Goal: Communication & Community: Share content

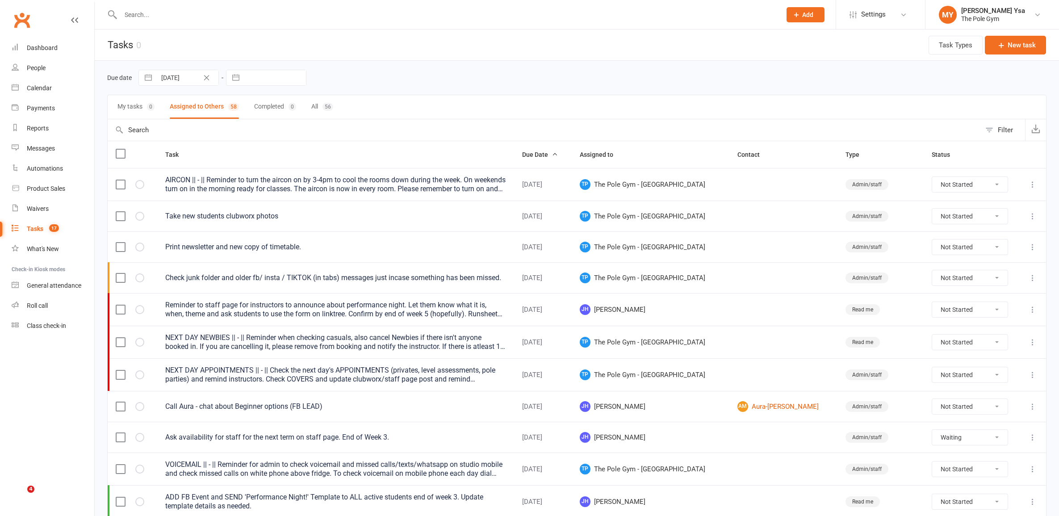
select select "waiting"
select select "started"
click at [275, 13] on input "text" at bounding box center [446, 14] width 657 height 13
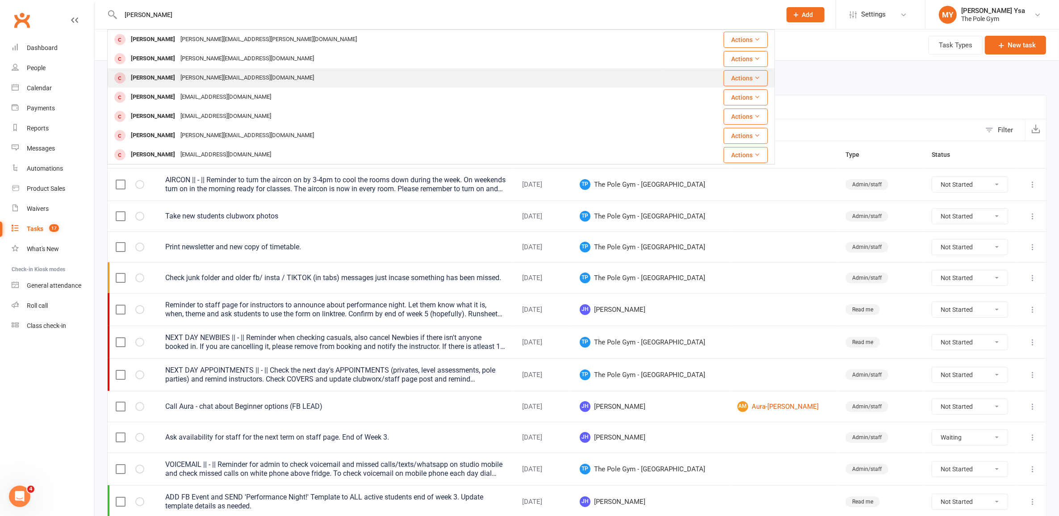
type input "ruth"
click at [273, 72] on div "Ruth Grant ruth@thepolegym.com" at bounding box center [385, 78] width 554 height 18
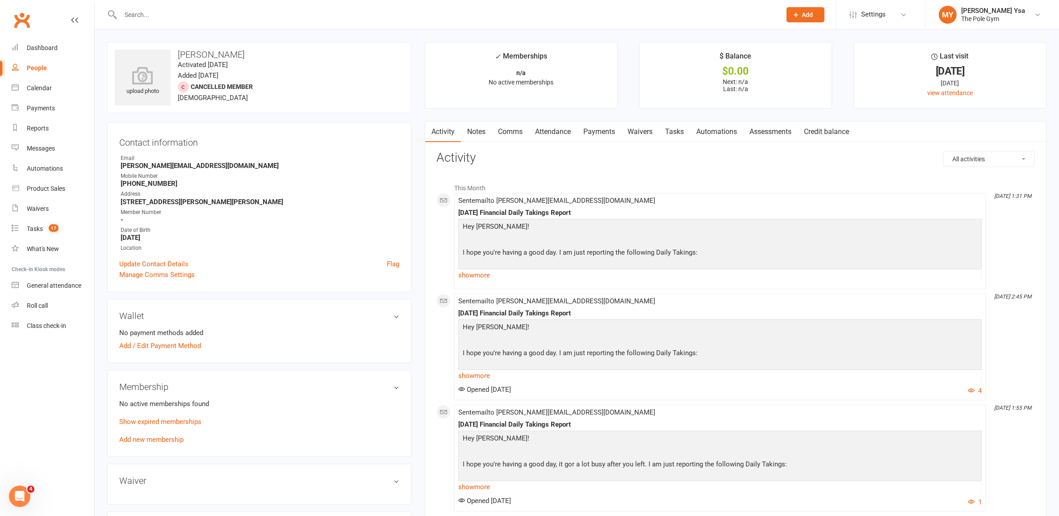
click at [519, 132] on link "Comms" at bounding box center [510, 132] width 37 height 21
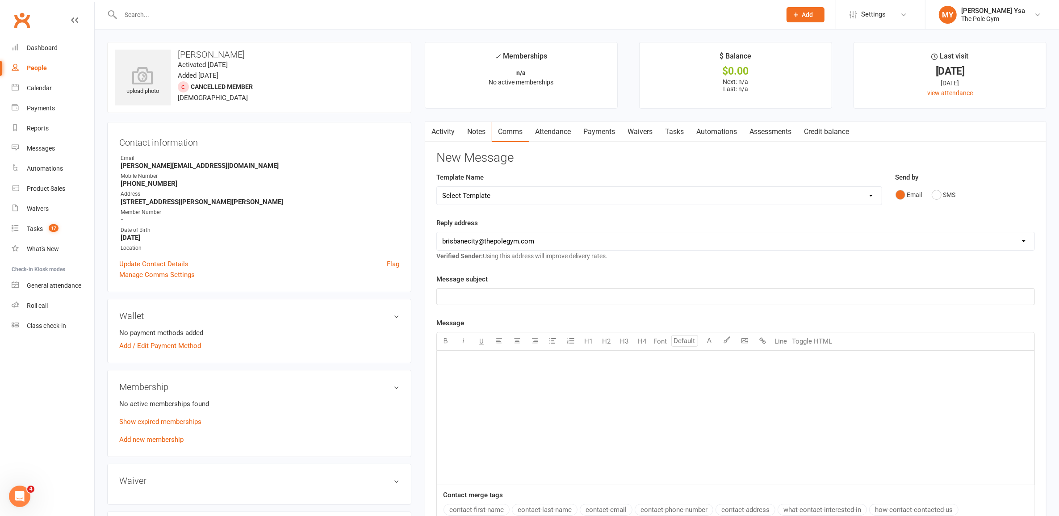
click at [538, 401] on div "﻿" at bounding box center [736, 418] width 598 height 134
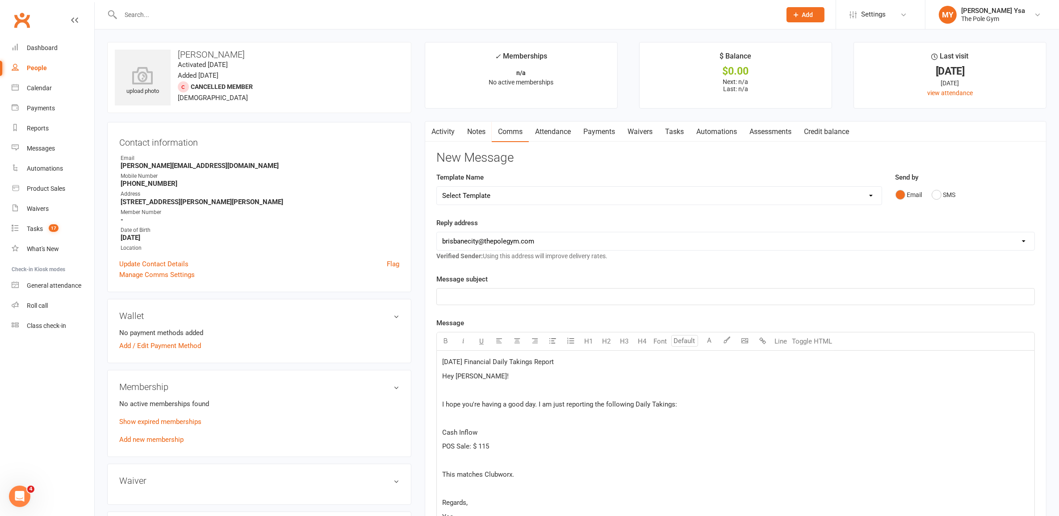
scroll to position [287, 0]
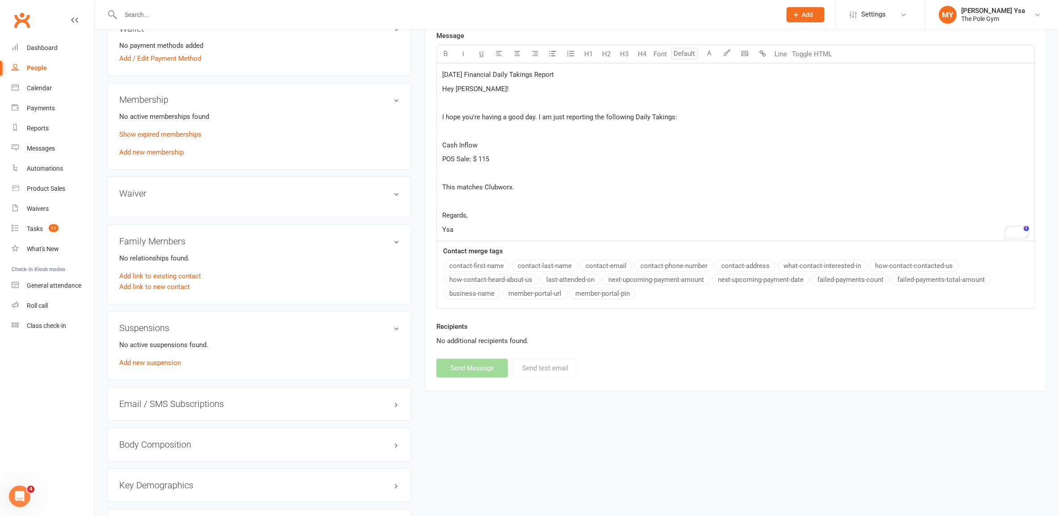
click at [443, 80] on p "17/08/2025 Financial Daily Takings Report" at bounding box center [735, 74] width 587 height 11
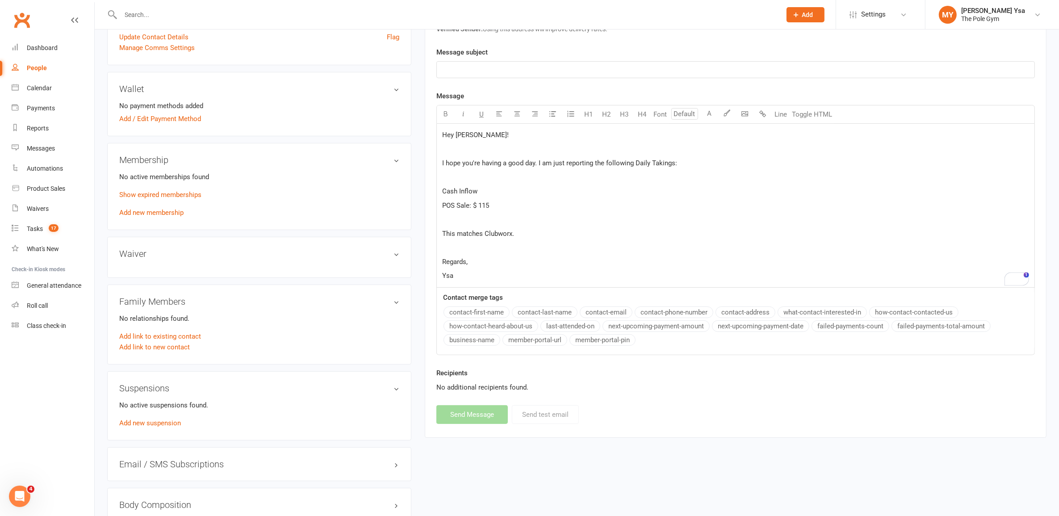
scroll to position [176, 0]
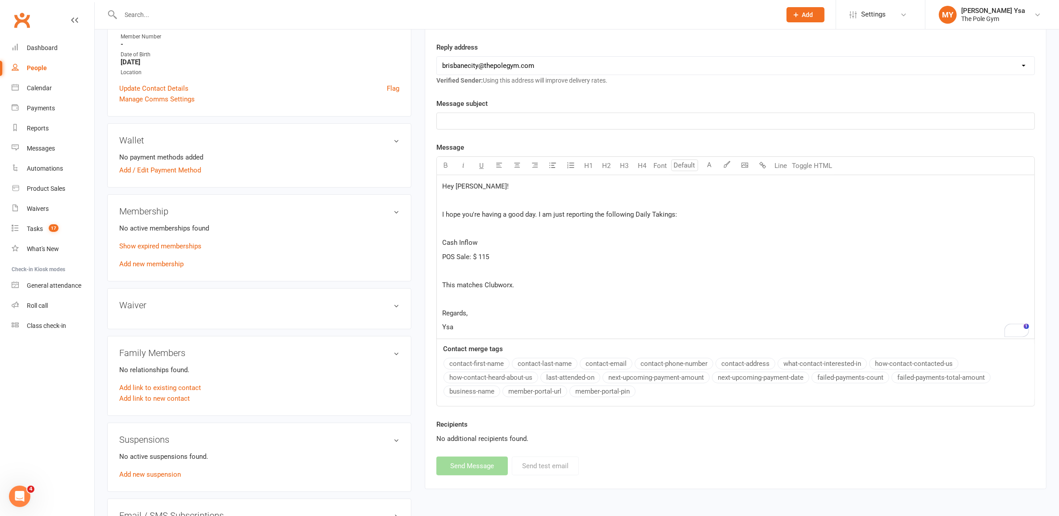
click at [496, 122] on p "﻿" at bounding box center [735, 121] width 587 height 11
click at [454, 117] on span "17/08/2025 Financial Daily Takings Report" at bounding box center [498, 121] width 112 height 8
drag, startPoint x: 490, startPoint y: 243, endPoint x: 425, endPoint y: 245, distance: 65.2
click at [425, 245] on div "Activity Notes Comms Attendance Payments Waivers Tasks Automations Assessments …" at bounding box center [736, 216] width 622 height 543
click at [452, 166] on button "button" at bounding box center [446, 166] width 18 height 18
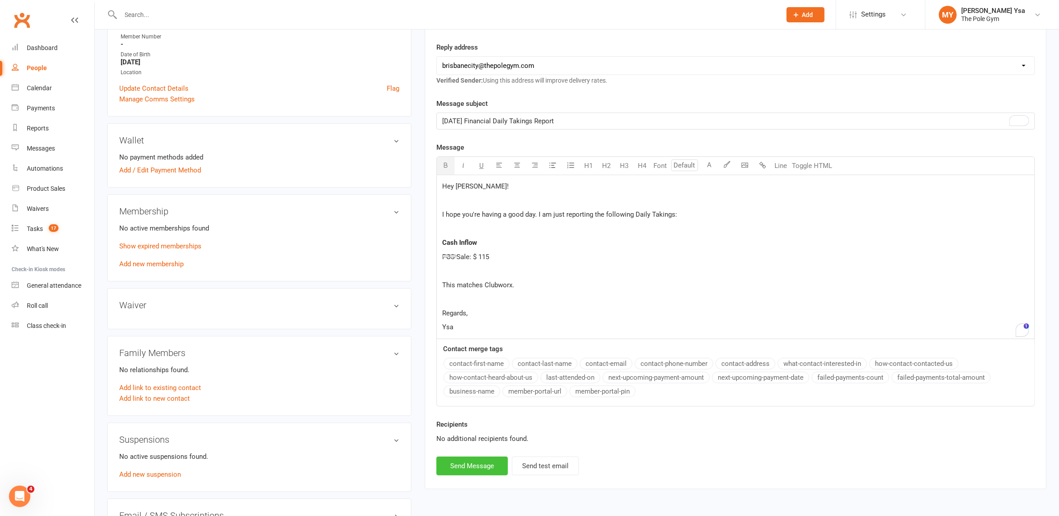
click at [490, 471] on button "Send Message" at bounding box center [471, 466] width 71 height 19
